Goal: Information Seeking & Learning: Learn about a topic

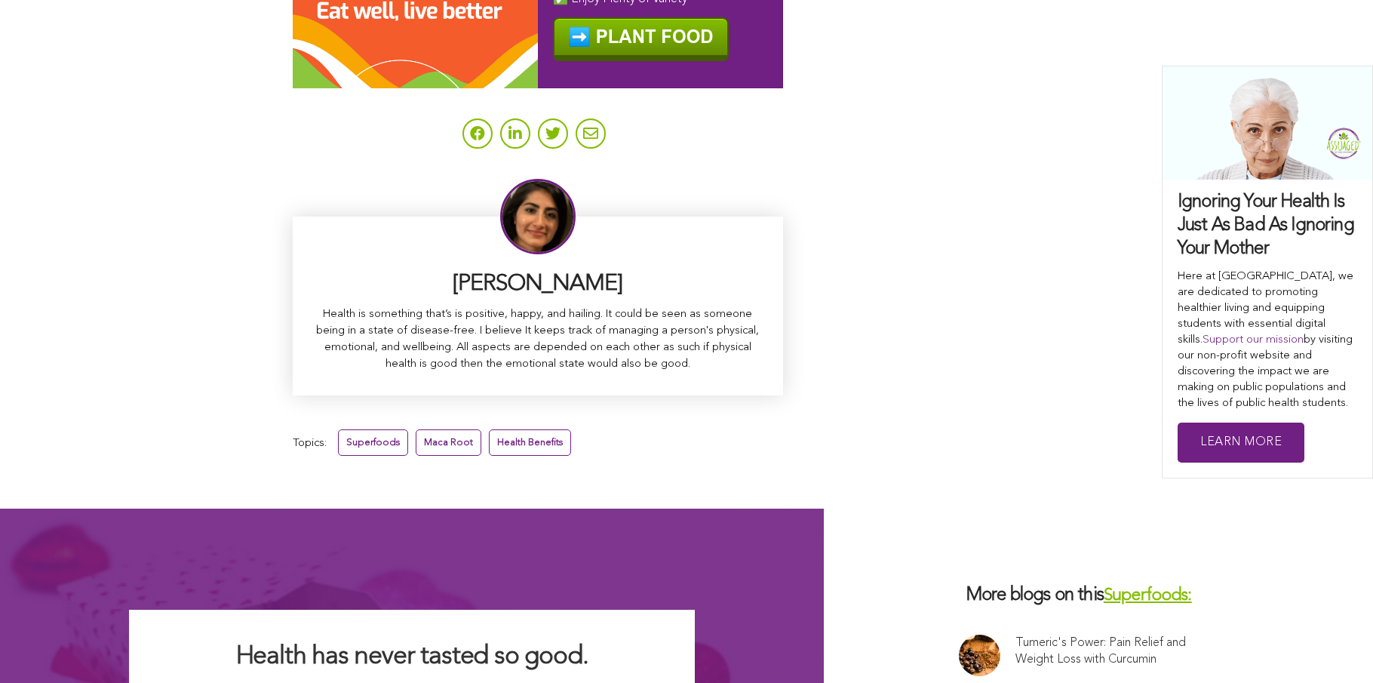
scroll to position [9504, 0]
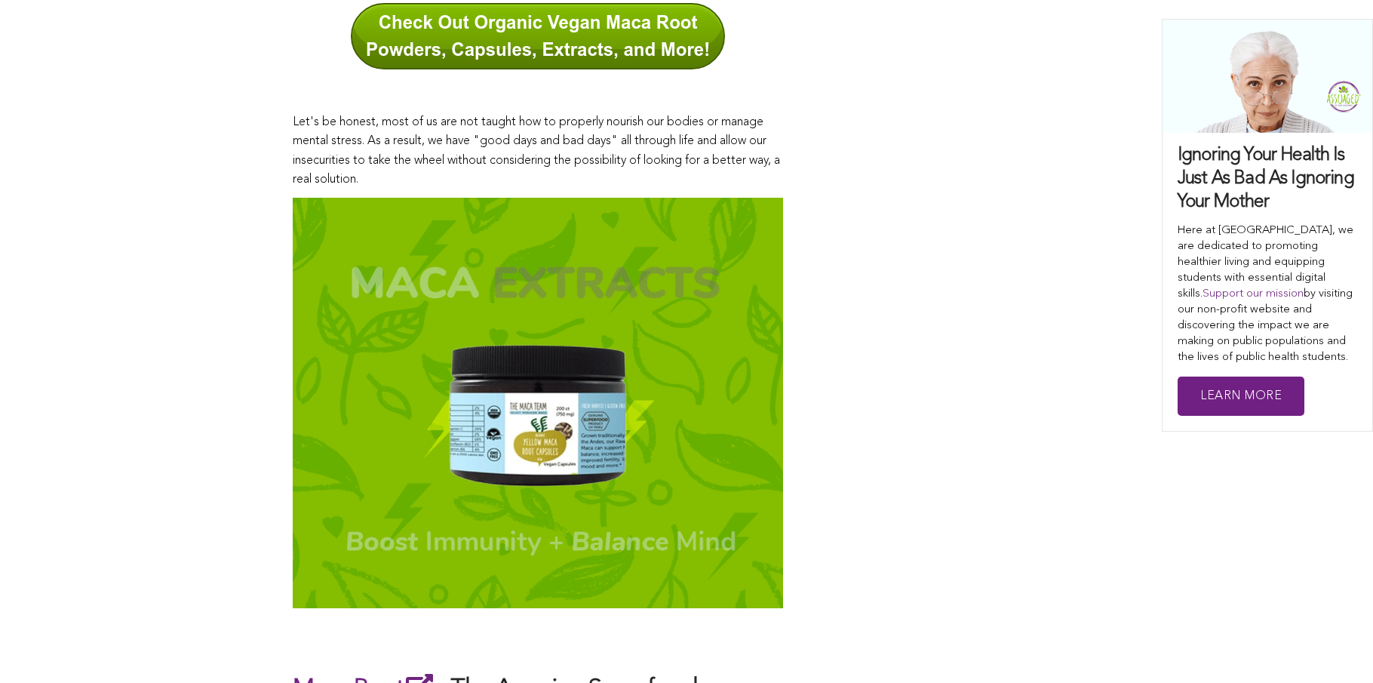
scroll to position [959, 0]
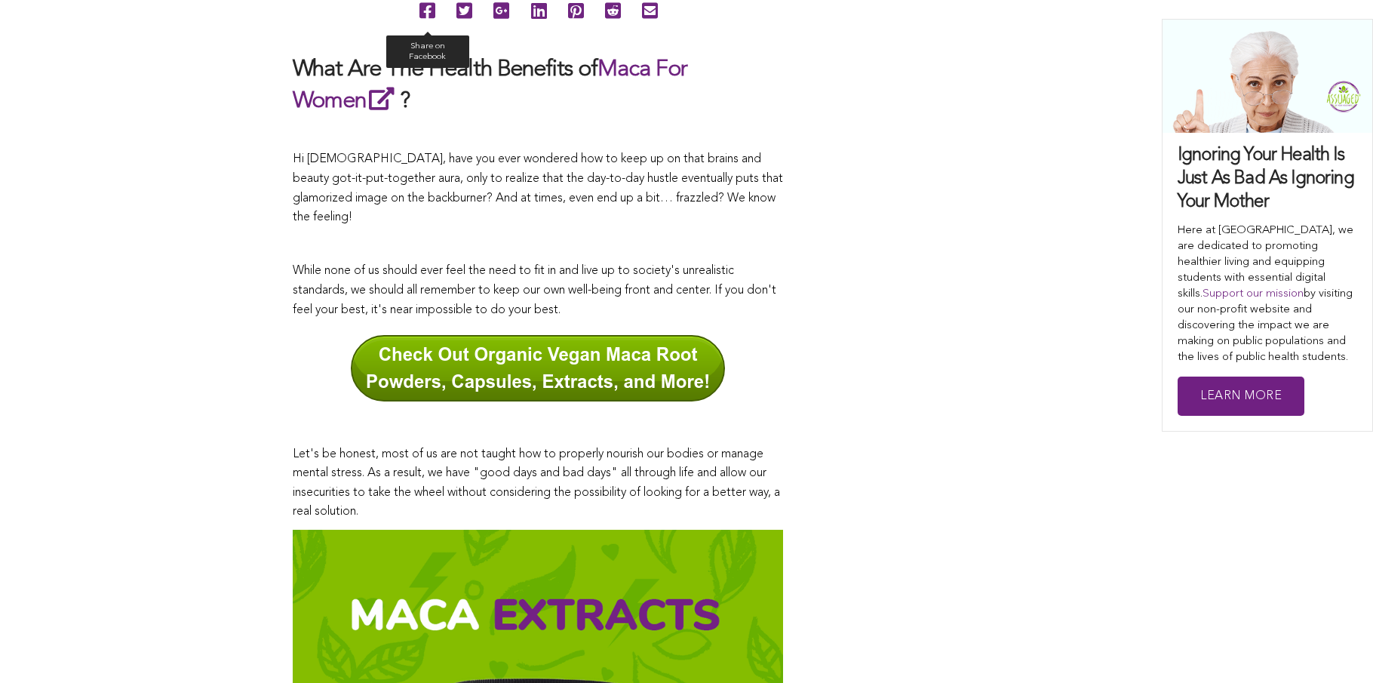
click at [420, 28] on icon at bounding box center [428, 11] width 16 height 34
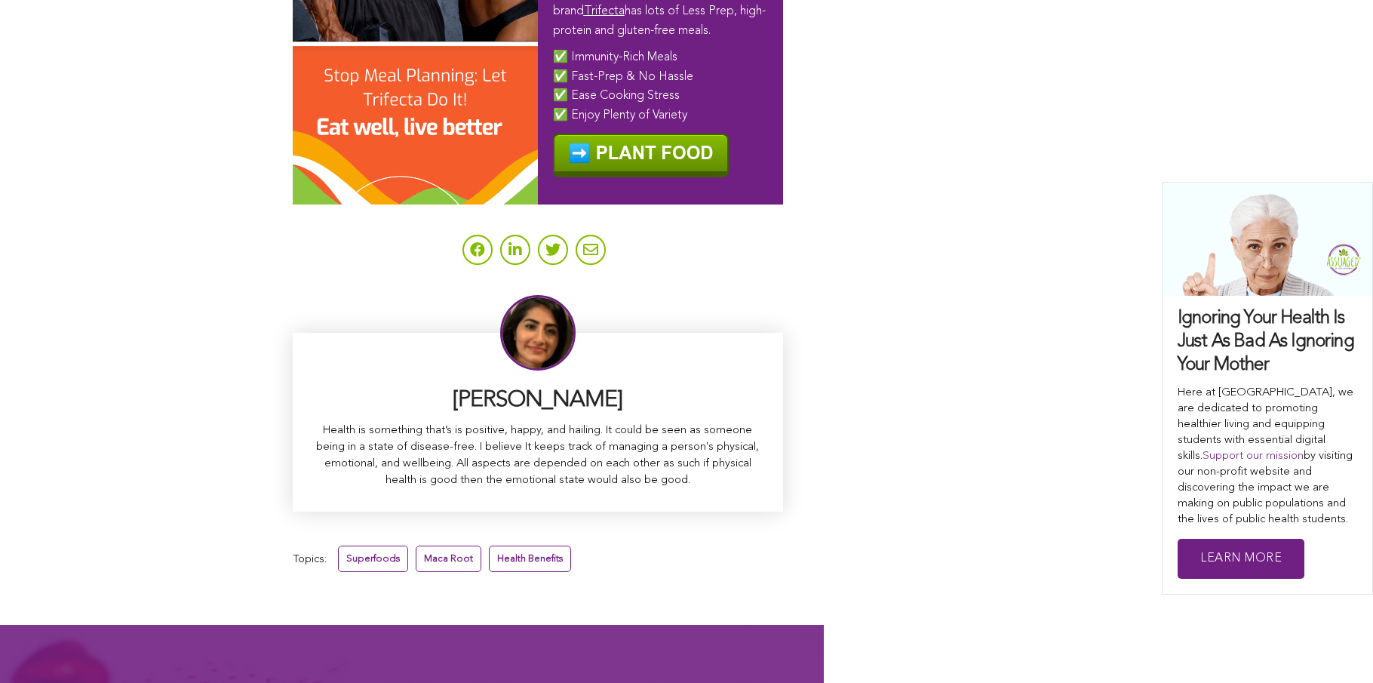
scroll to position [9378, 0]
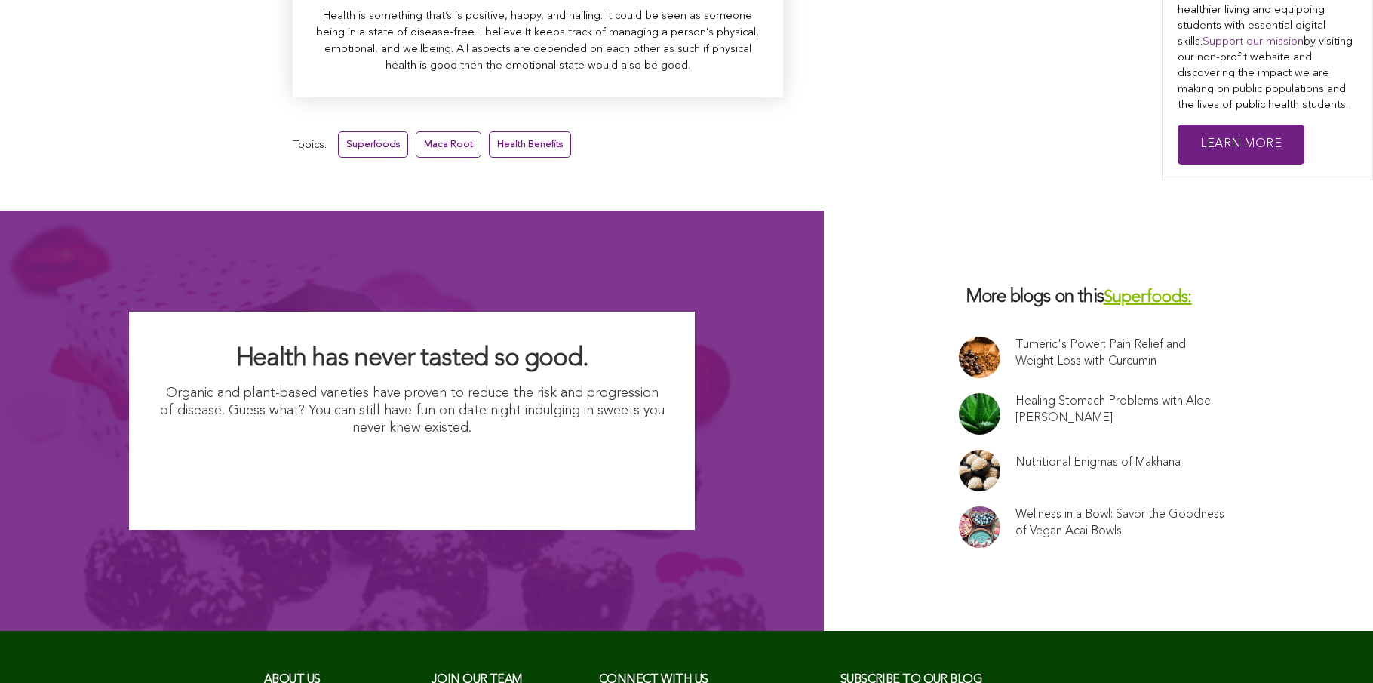
click at [1016, 506] on link "Wellness in a Bowl: Savor the Goodness of Vegan Acai Bowls" at bounding box center [1121, 522] width 210 height 33
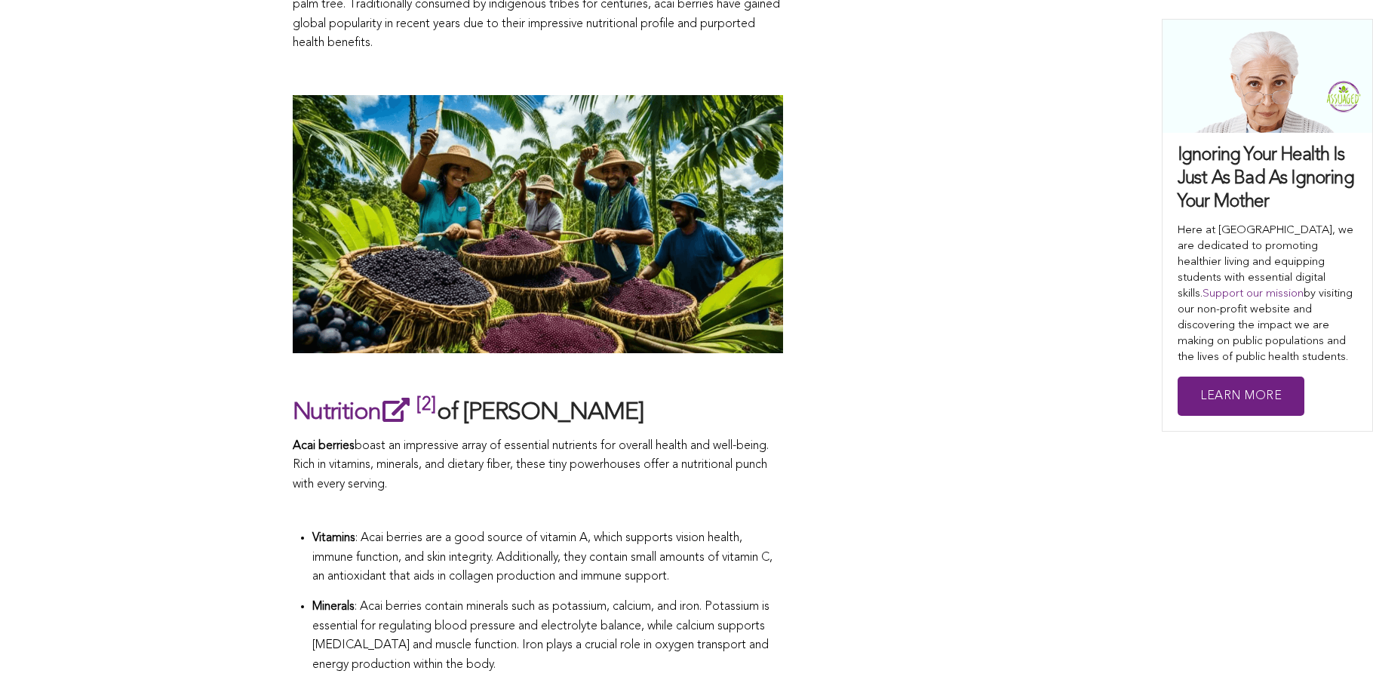
scroll to position [1866, 0]
